Goal: Task Accomplishment & Management: Complete application form

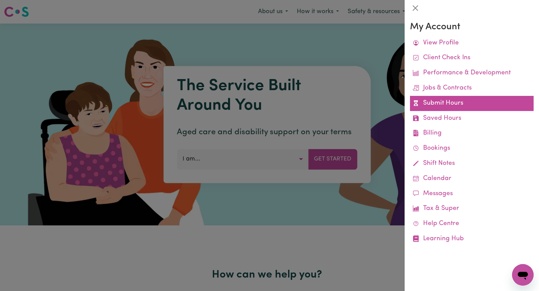
click at [463, 107] on link "Submit Hours" at bounding box center [472, 103] width 124 height 15
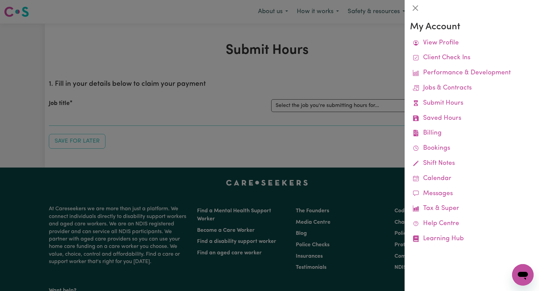
click at [341, 73] on div at bounding box center [269, 145] width 539 height 291
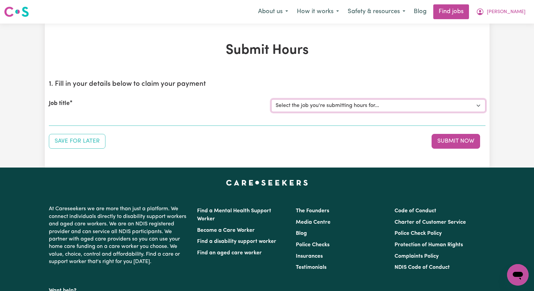
click at [475, 106] on select "Select the job you're submitting hours for... [[PERSON_NAME]] Seeking Mature, P…" at bounding box center [378, 105] width 214 height 13
select select "13452"
click at [271, 99] on select "Select the job you're submitting hours for... [[PERSON_NAME]] Seeking Mature, P…" at bounding box center [378, 105] width 214 height 13
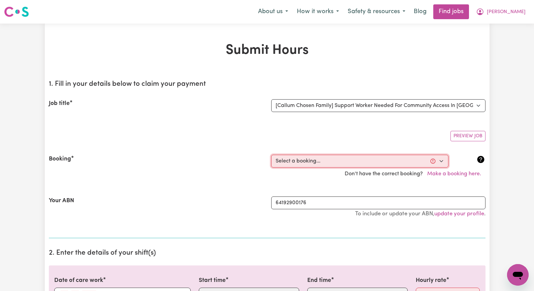
click at [442, 163] on select "Select a booking... [DATE] 10:00am to 03:00pm (ONE-OFF) [DATE] 10:00am to 03:00…" at bounding box center [359, 161] width 177 height 13
select select "334863"
click at [271, 155] on select "Select a booking... [DATE] 10:00am to 03:00pm (ONE-OFF) [DATE] 10:00am to 03:00…" at bounding box center [359, 161] width 177 height 13
type input "[DATE]"
type input "20"
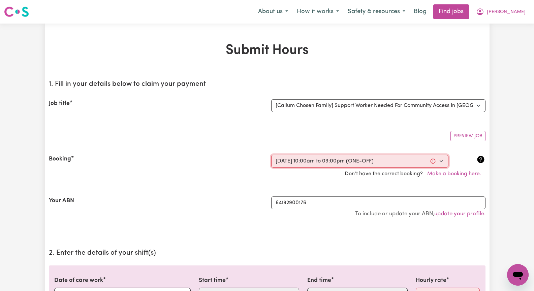
type input "8"
type input "2025"
type input "10:00"
type input "10"
type input "0"
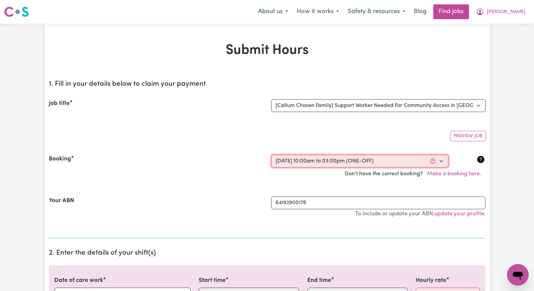
select select "am"
type input "15:00"
type input "3"
type input "0"
select select "pm"
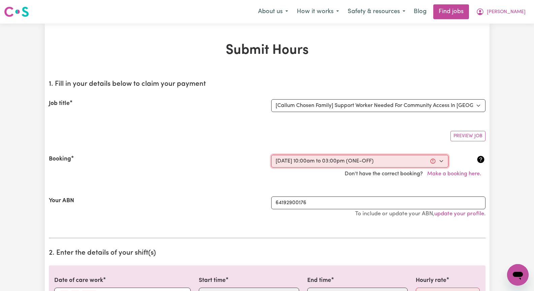
select select "45-Weekday"
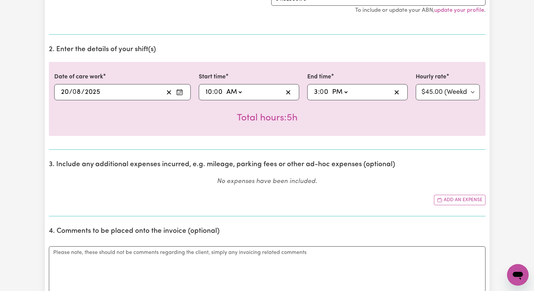
scroll to position [202, 0]
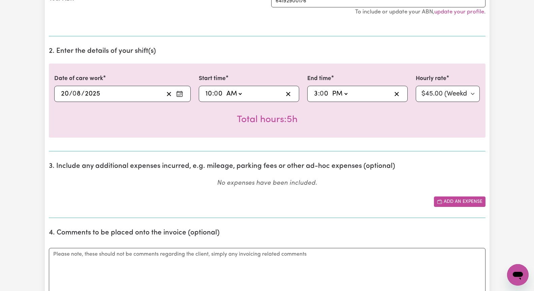
click at [455, 200] on button "Add an expense" at bounding box center [460, 202] width 52 height 10
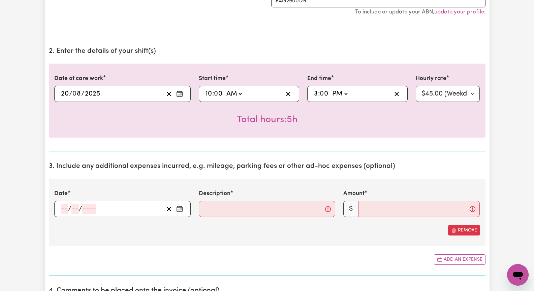
click at [176, 210] on icon "Enter the date of expense" at bounding box center [179, 209] width 7 height 7
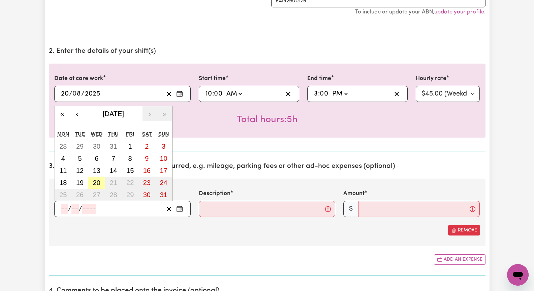
click at [99, 184] on abbr "20" at bounding box center [96, 182] width 7 height 7
type input "[DATE]"
type input "20"
type input "8"
type input "2025"
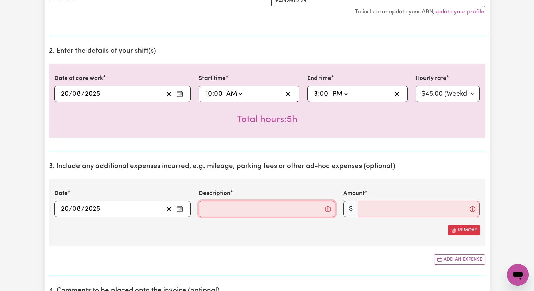
click at [221, 207] on input "Description" at bounding box center [267, 209] width 136 height 16
type input ".88 x 6 kms"
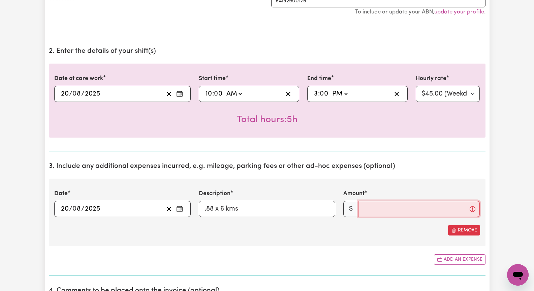
click at [380, 213] on input "Amount" at bounding box center [419, 209] width 122 height 16
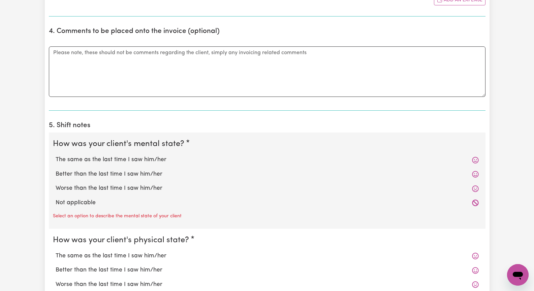
scroll to position [471, 0]
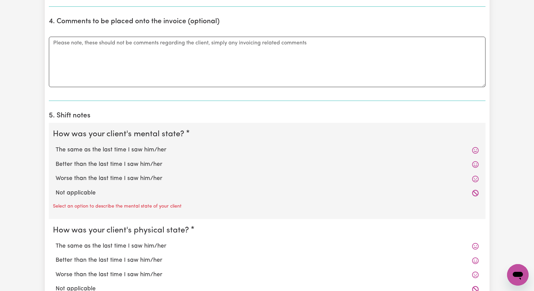
type input "5.28"
click at [158, 148] on label "The same as the last time I saw him/her" at bounding box center [267, 150] width 423 height 9
click at [56, 146] on input "The same as the last time I saw him/her" at bounding box center [55, 145] width 0 height 0
radio input "true"
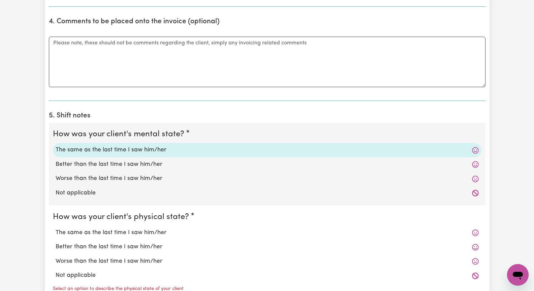
click at [156, 235] on label "The same as the last time I saw him/her" at bounding box center [267, 233] width 423 height 9
click at [56, 229] on input "The same as the last time I saw him/her" at bounding box center [55, 228] width 0 height 0
radio input "true"
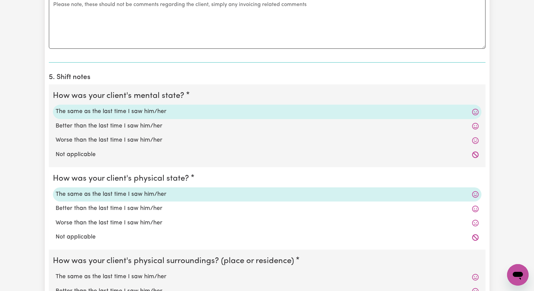
scroll to position [539, 0]
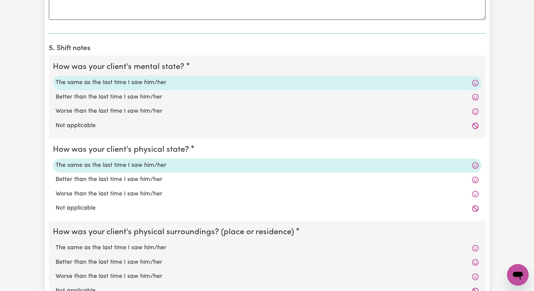
click at [165, 249] on label "The same as the last time I saw him/her" at bounding box center [267, 248] width 423 height 9
click at [56, 244] on input "The same as the last time I saw him/her" at bounding box center [55, 243] width 0 height 0
radio input "true"
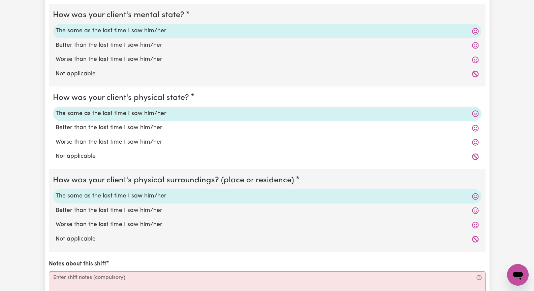
scroll to position [640, 0]
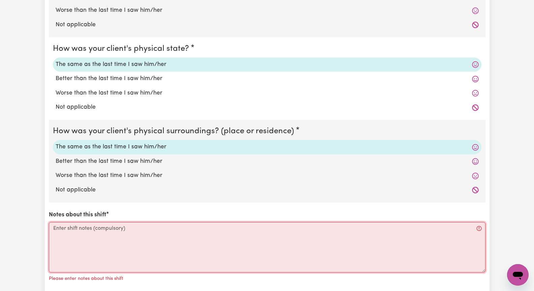
click at [133, 245] on textarea "Notes about this shift" at bounding box center [267, 247] width 436 height 51
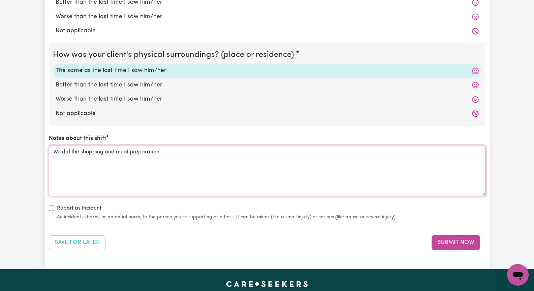
scroll to position [741, 0]
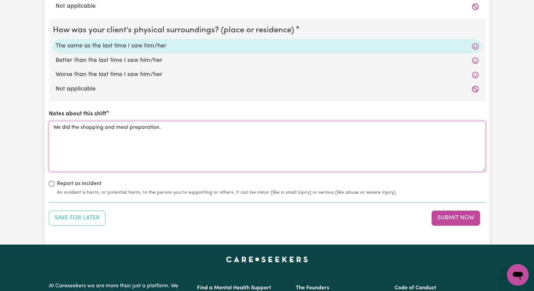
click at [192, 128] on textarea "We did the shopping and meal preparation." at bounding box center [267, 146] width 436 height 51
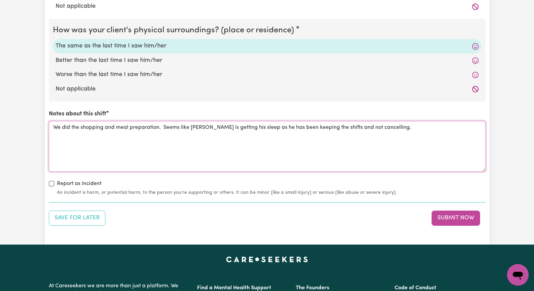
click at [357, 128] on textarea "We did the shopping and meal preparation. Seems like [PERSON_NAME] is getting h…" at bounding box center [267, 146] width 436 height 51
click at [393, 129] on textarea "We did the shopping and meal preparation. Seems like [PERSON_NAME] is getting h…" at bounding box center [267, 146] width 436 height 51
type textarea "We did the shopping and meal preparation. Seems like [PERSON_NAME] is getting h…"
click at [459, 215] on button "Submit Now" at bounding box center [455, 218] width 48 height 15
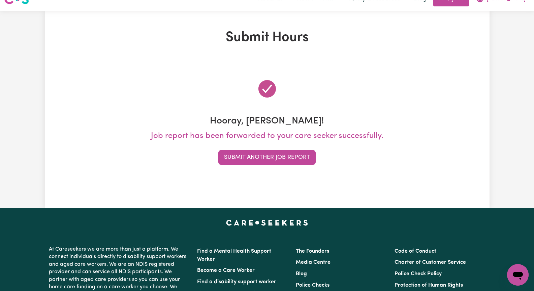
scroll to position [0, 0]
